Goal: Information Seeking & Learning: Learn about a topic

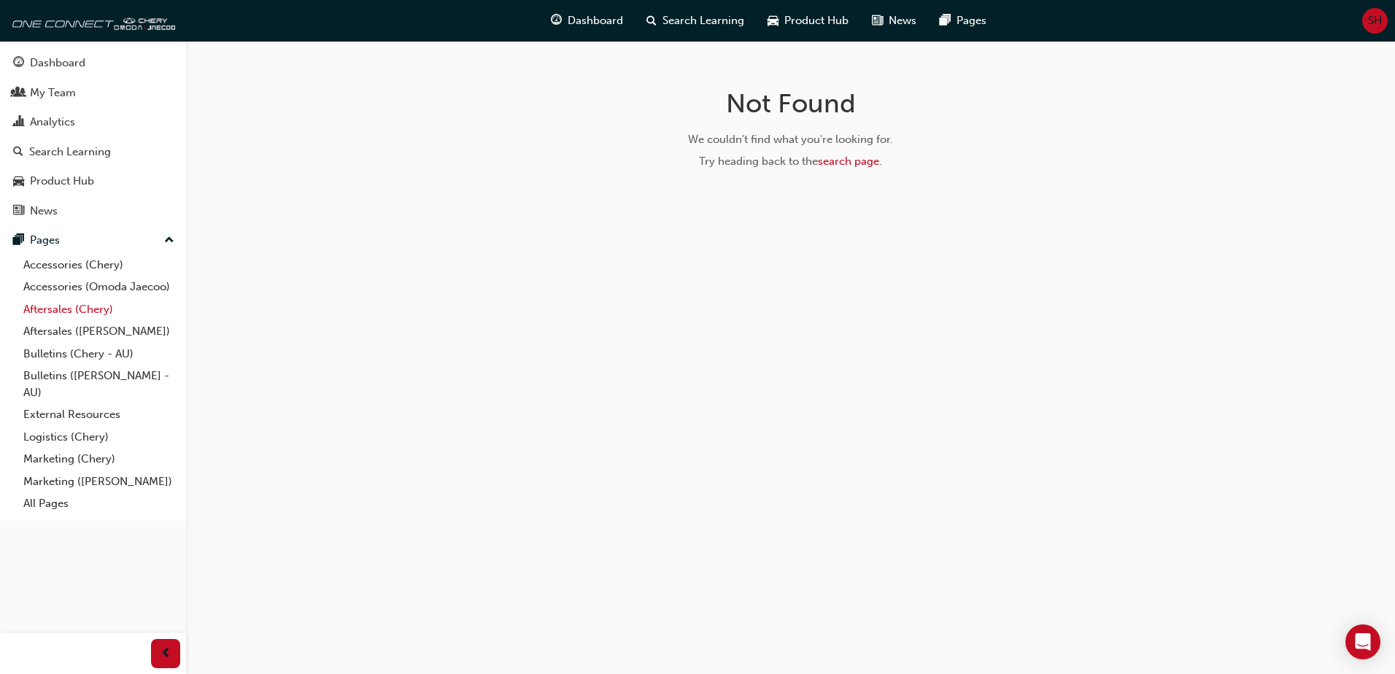
click at [58, 312] on link "Aftersales (Chery)" at bounding box center [99, 309] width 163 height 23
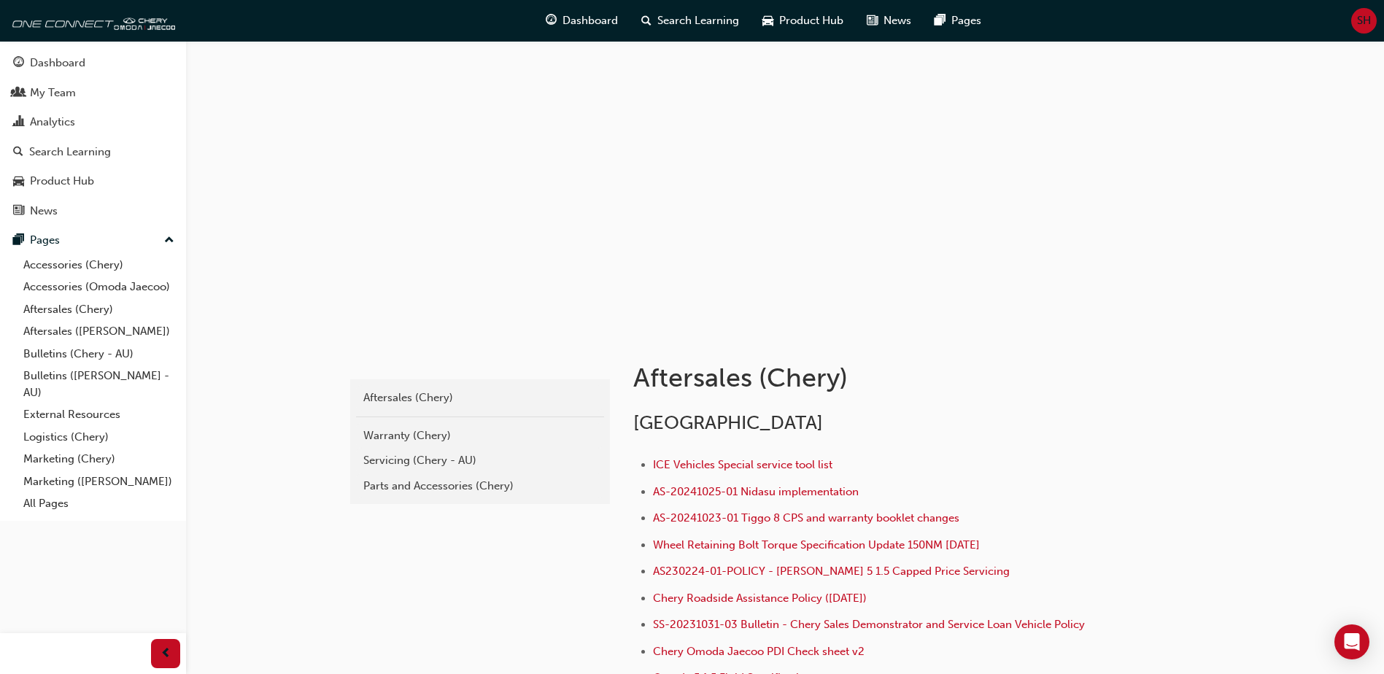
scroll to position [73, 0]
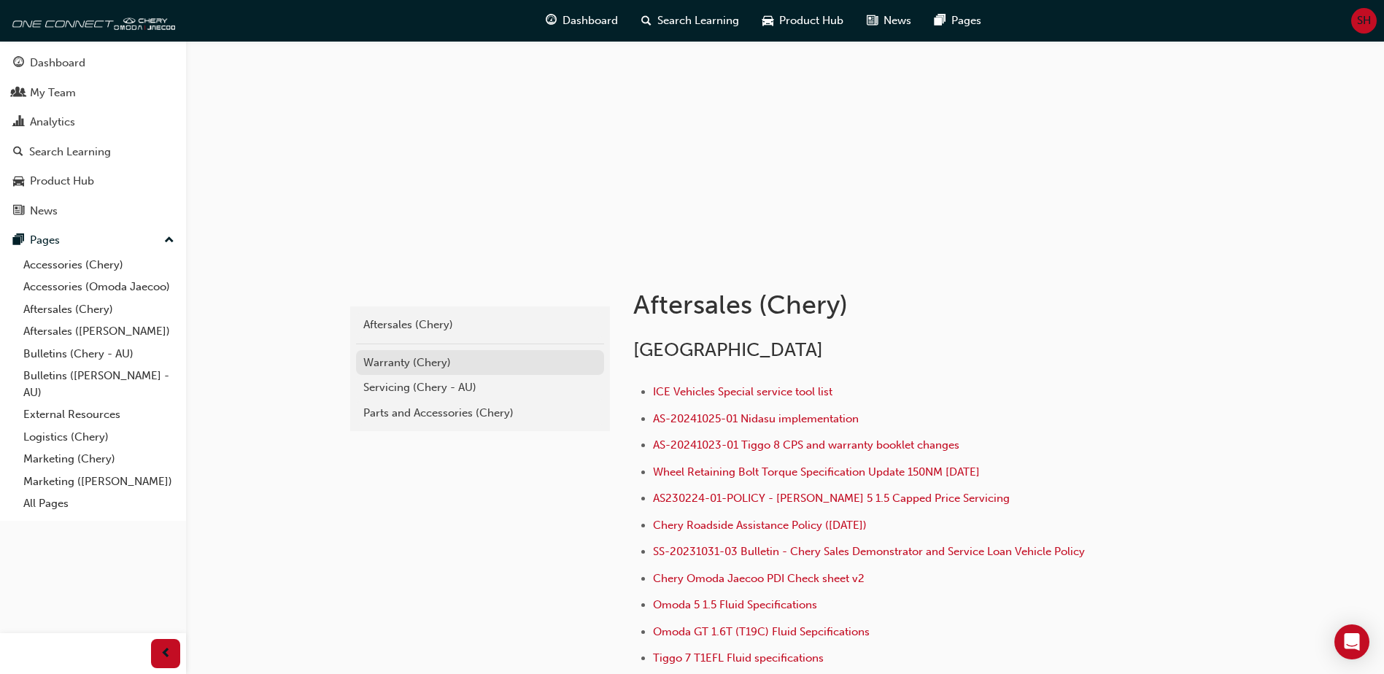
click at [388, 363] on div "Warranty (Chery)" at bounding box center [479, 362] width 233 height 17
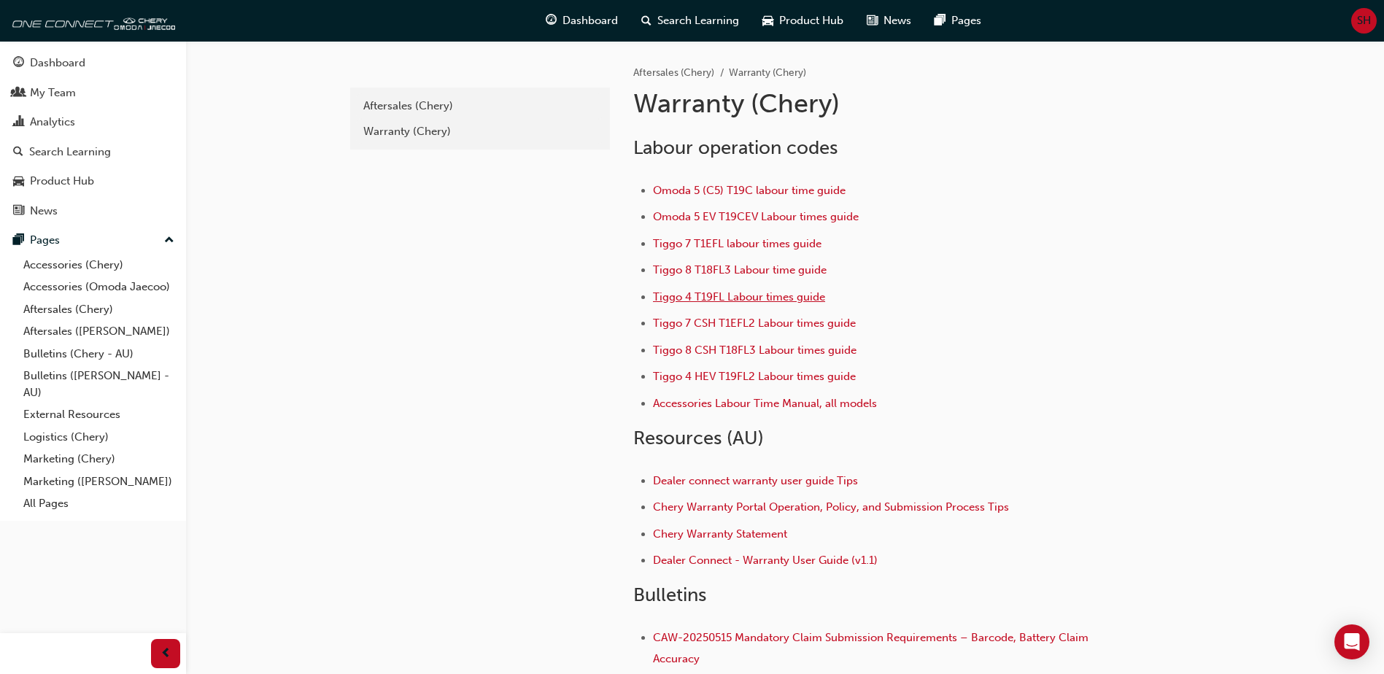
click at [720, 298] on span "Tiggo 4 T19FL Labour times guide" at bounding box center [739, 296] width 172 height 13
